Goal: Information Seeking & Learning: Understand process/instructions

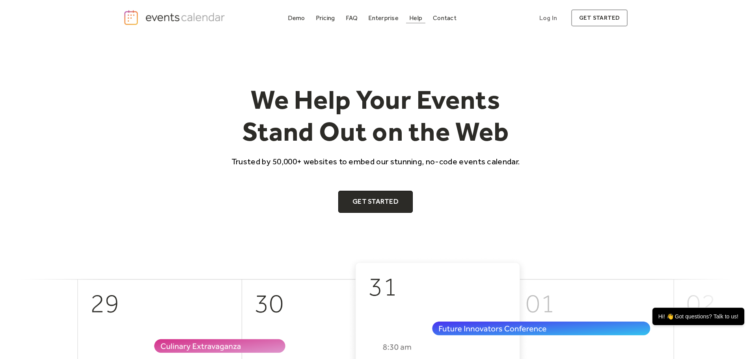
click at [412, 20] on div "Help" at bounding box center [415, 18] width 13 height 4
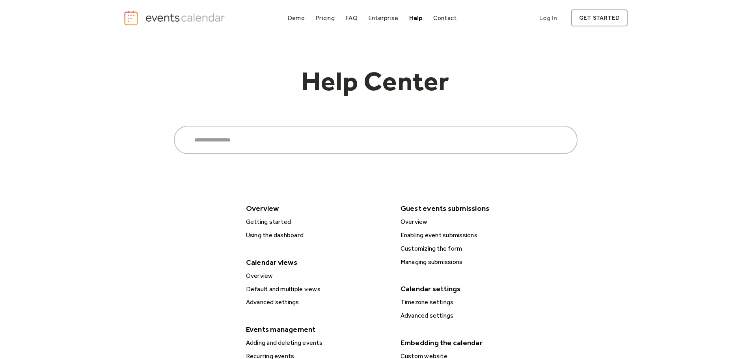
click at [593, 143] on div "Help Center Search ****** Overview Getting started Using the dashboard Calendar…" at bounding box center [375, 313] width 504 height 555
click at [585, 139] on div "Help Center Search ****** Overview Getting started Using the dashboard Calendar…" at bounding box center [375, 313] width 504 height 555
click at [296, 19] on div "Demo" at bounding box center [295, 18] width 17 height 4
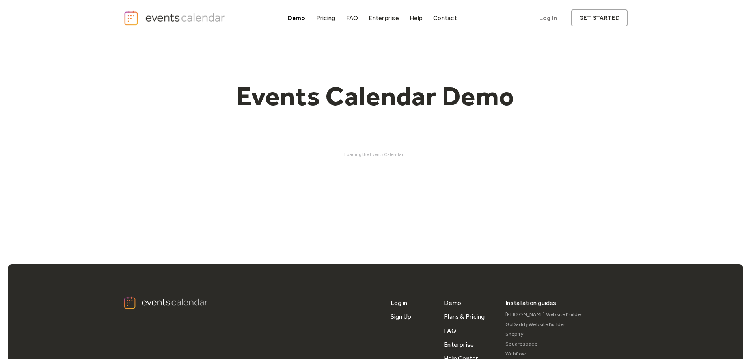
click at [319, 20] on div "Pricing" at bounding box center [325, 18] width 19 height 4
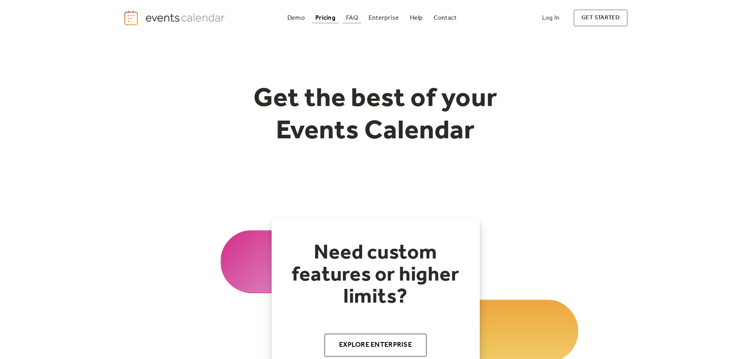
click at [359, 19] on link "FAQ" at bounding box center [352, 18] width 18 height 11
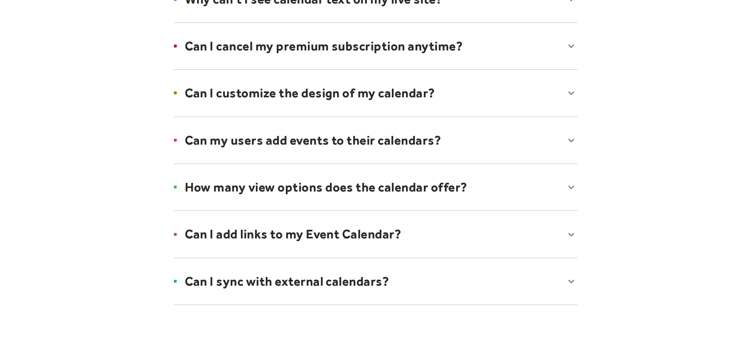
scroll to position [512, 0]
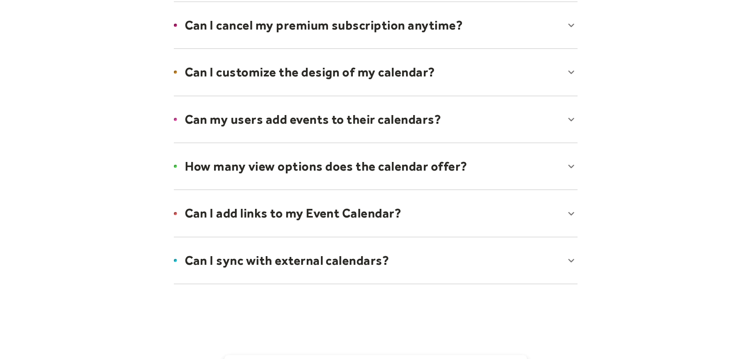
click at [424, 169] on div at bounding box center [375, 166] width 419 height 48
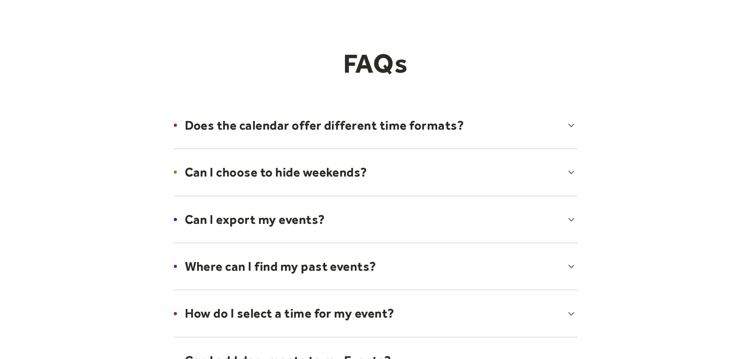
scroll to position [0, 0]
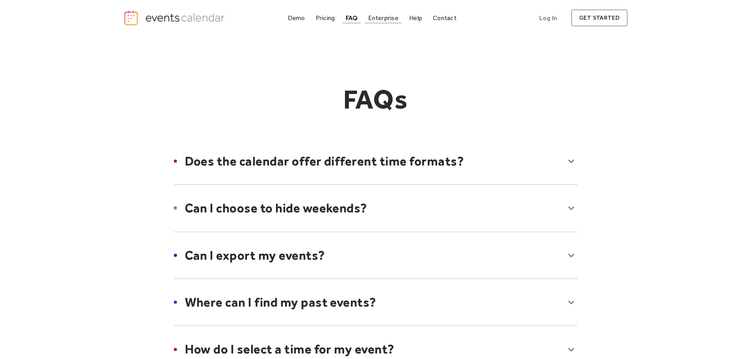
click at [387, 17] on div "Enterprise" at bounding box center [383, 18] width 30 height 4
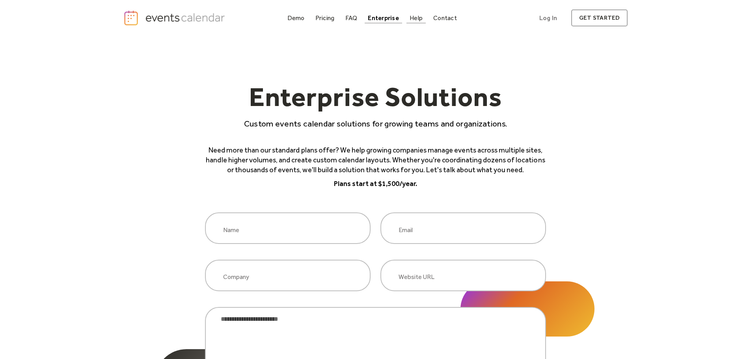
click at [416, 19] on div "Help" at bounding box center [415, 18] width 13 height 4
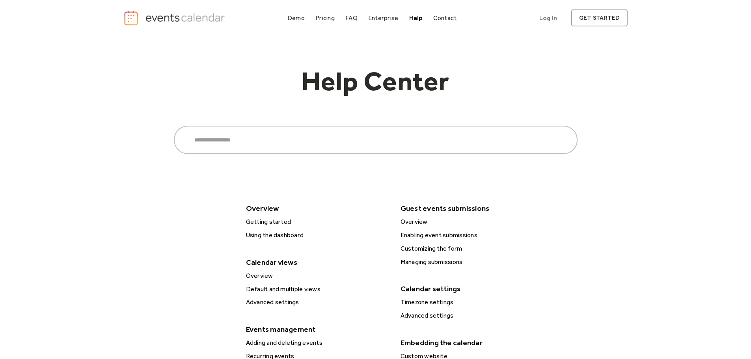
click at [297, 288] on div "Default and multiple views" at bounding box center [317, 289] width 147 height 10
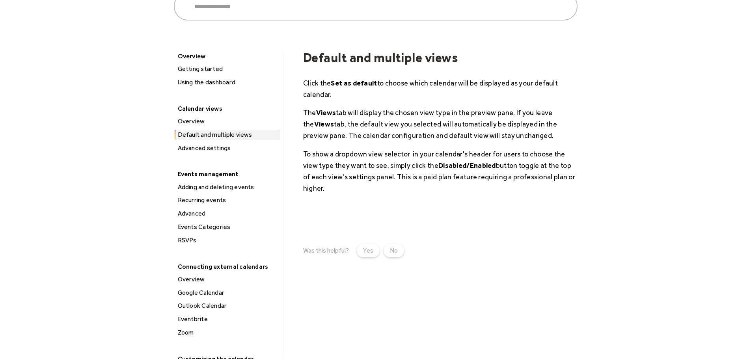
scroll to position [79, 0]
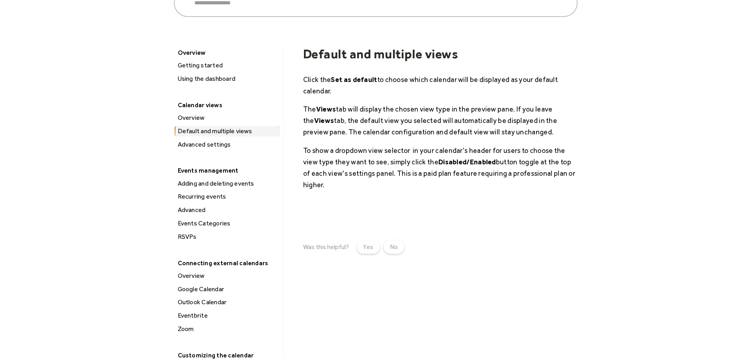
click at [205, 146] on div "Advanced settings" at bounding box center [227, 144] width 104 height 10
